Goal: Task Accomplishment & Management: Complete application form

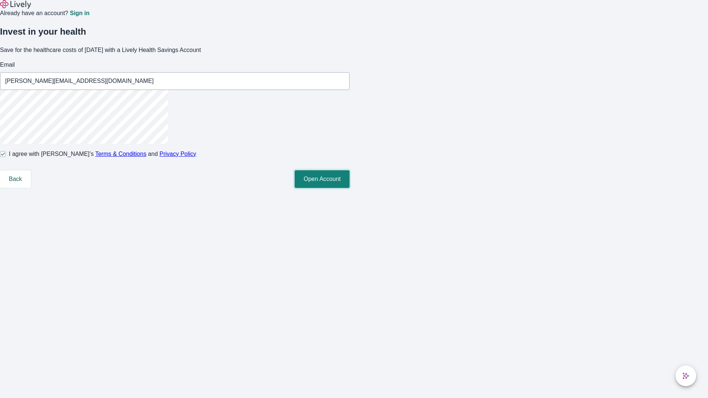
click at [349, 188] on button "Open Account" at bounding box center [321, 179] width 55 height 18
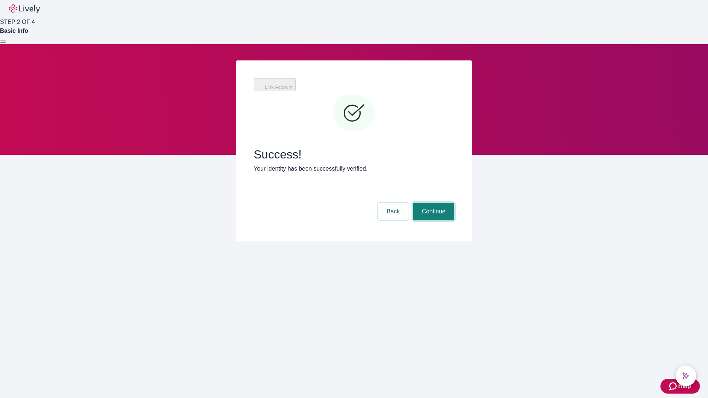
click at [432, 203] on button "Continue" at bounding box center [433, 212] width 41 height 18
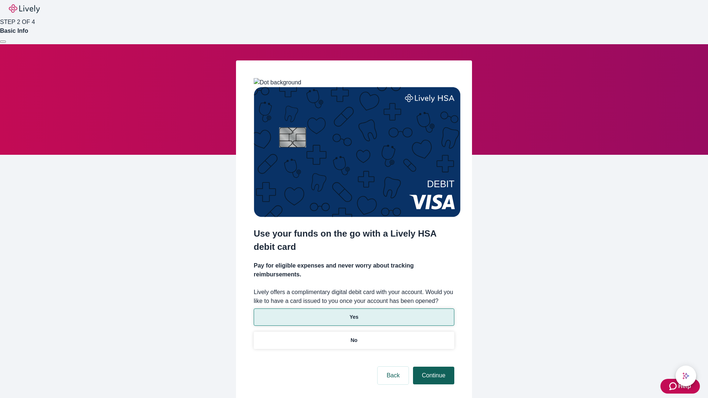
click at [353, 336] on p "No" at bounding box center [353, 340] width 7 height 8
click at [432, 367] on button "Continue" at bounding box center [433, 376] width 41 height 18
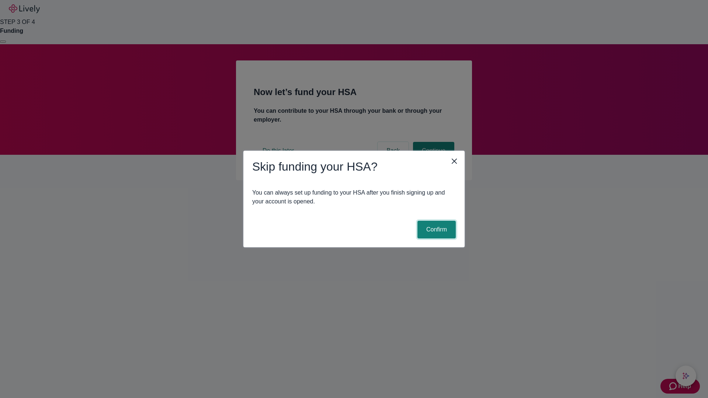
click at [435, 230] on button "Confirm" at bounding box center [436, 230] width 38 height 18
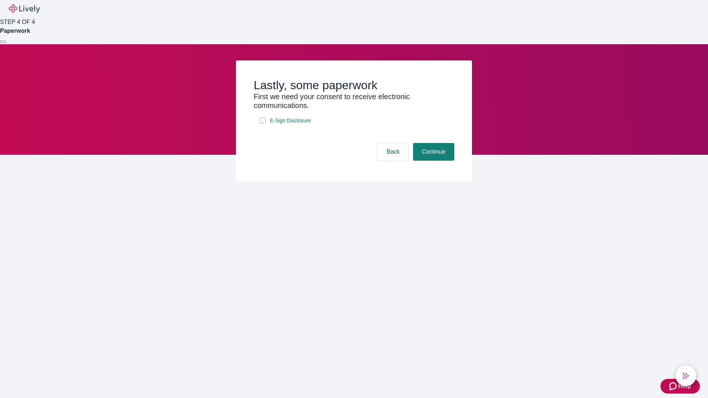
click at [262, 123] on input "E-Sign Disclosure" at bounding box center [262, 121] width 6 height 6
checkbox input "true"
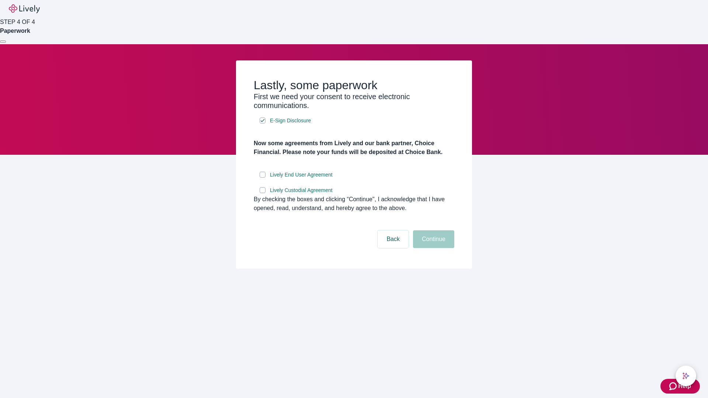
click at [262, 178] on input "Lively End User Agreement" at bounding box center [262, 175] width 6 height 6
checkbox input "true"
click at [262, 193] on input "Lively Custodial Agreement" at bounding box center [262, 190] width 6 height 6
checkbox input "true"
click at [432, 248] on button "Continue" at bounding box center [433, 239] width 41 height 18
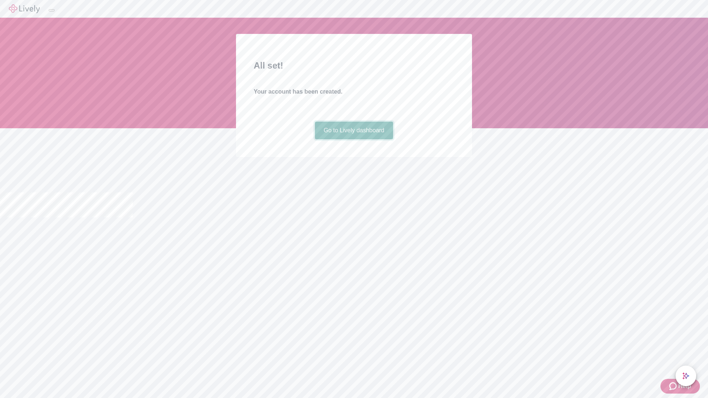
click at [353, 139] on link "Go to Lively dashboard" at bounding box center [354, 131] width 78 height 18
